Goal: Navigation & Orientation: Find specific page/section

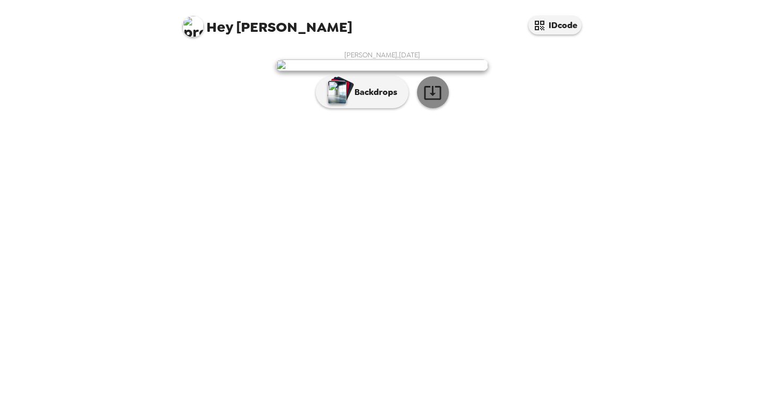
click at [431, 102] on icon "button" at bounding box center [432, 92] width 19 height 19
